Goal: Information Seeking & Learning: Learn about a topic

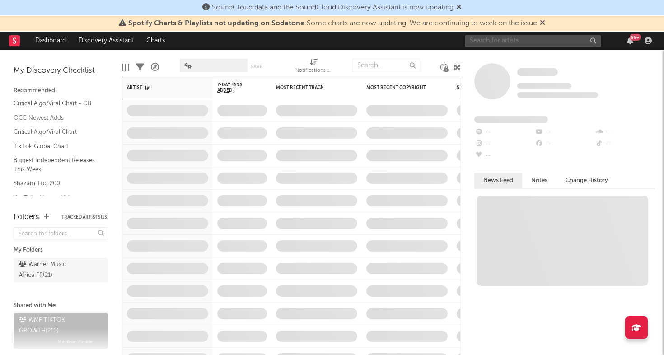
click at [505, 36] on input "text" at bounding box center [534, 40] width 136 height 11
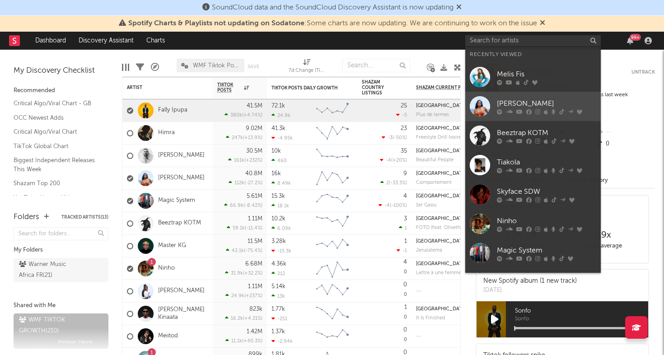
click at [488, 103] on div at bounding box center [480, 106] width 20 height 20
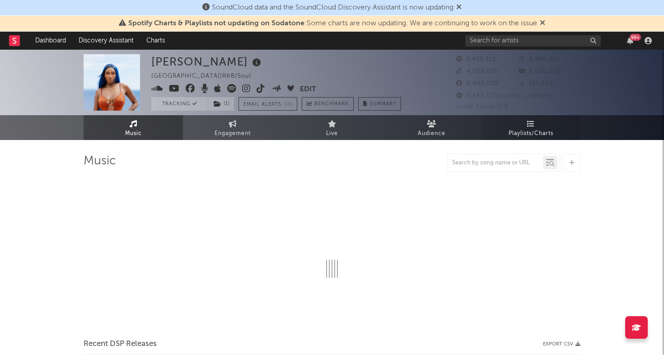
click at [528, 120] on icon at bounding box center [532, 123] width 8 height 7
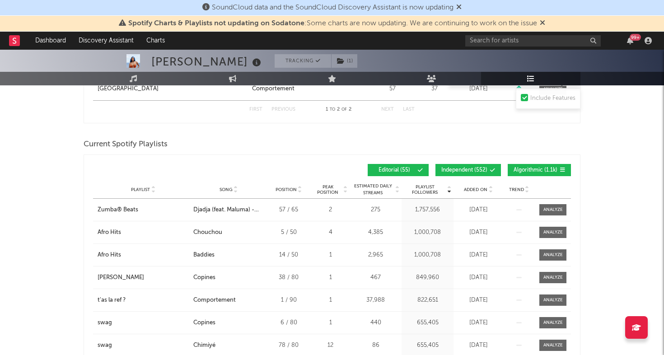
scroll to position [541, 0]
click at [475, 187] on span "Added On" at bounding box center [476, 189] width 24 height 5
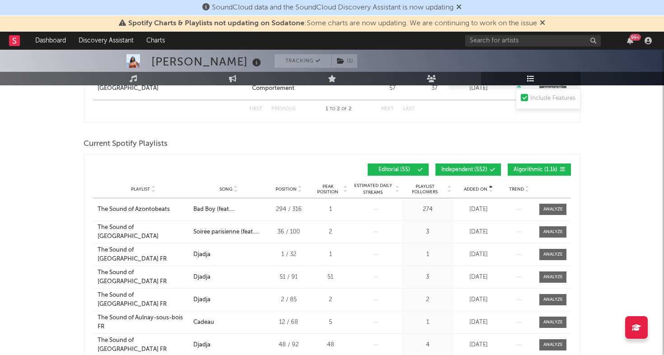
click at [475, 187] on span "Added On" at bounding box center [476, 189] width 24 height 5
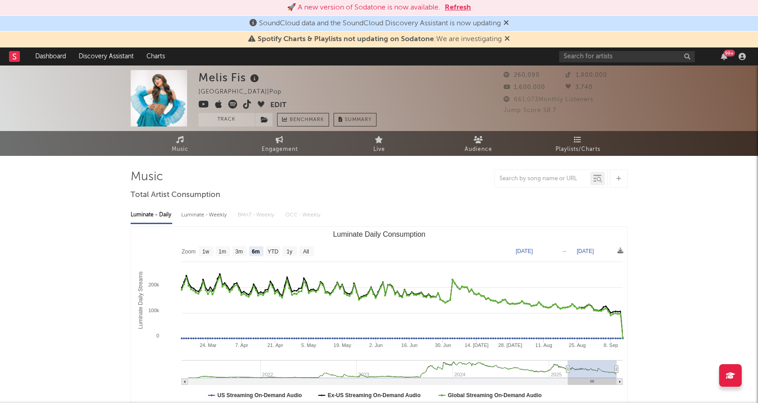
select select "6m"
